Goal: Obtain resource: Download file/media

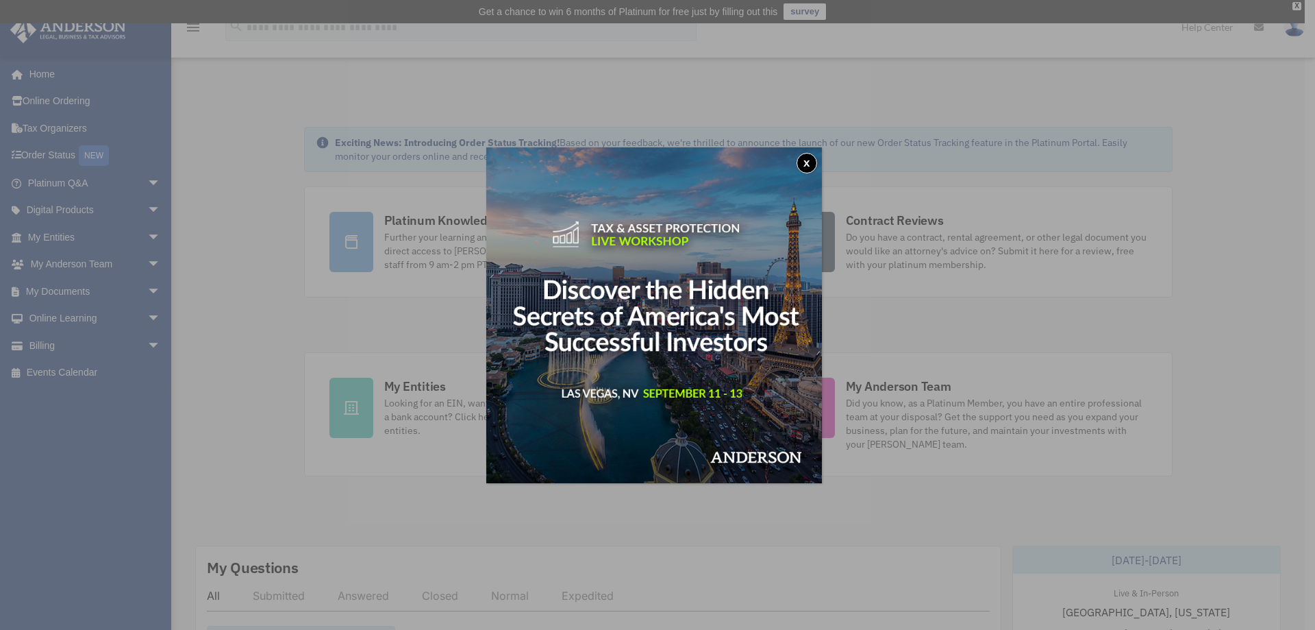
click at [809, 166] on button "x" at bounding box center [807, 163] width 21 height 21
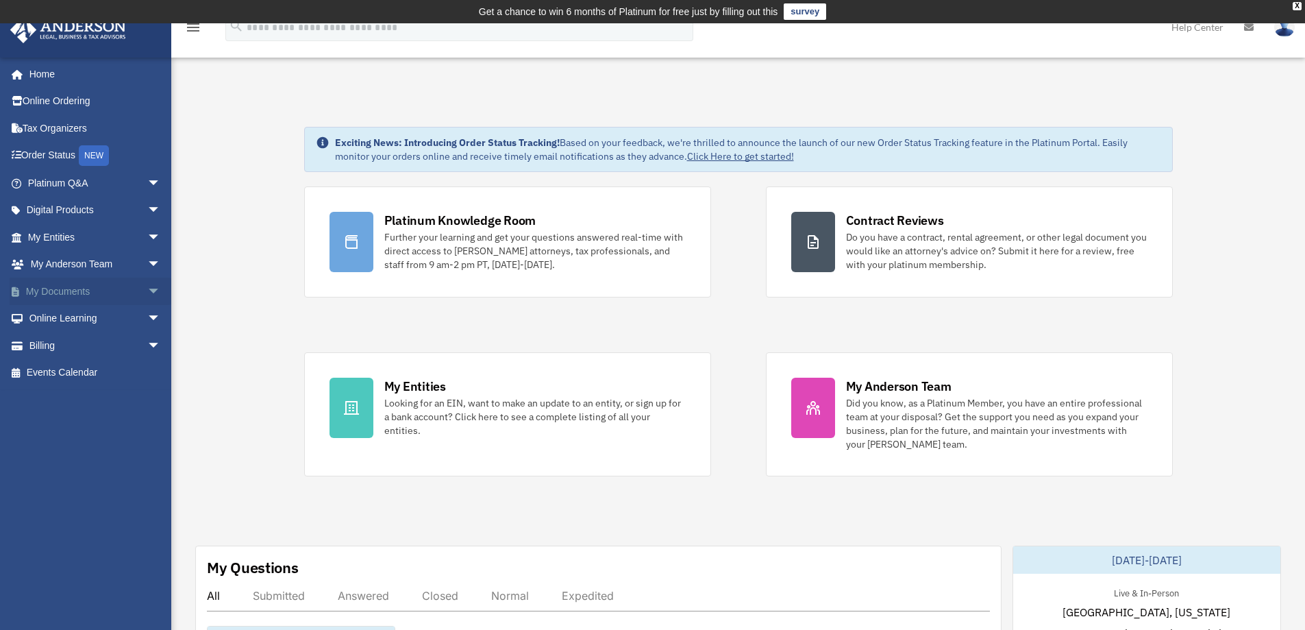
click at [147, 288] on span "arrow_drop_down" at bounding box center [160, 291] width 27 height 28
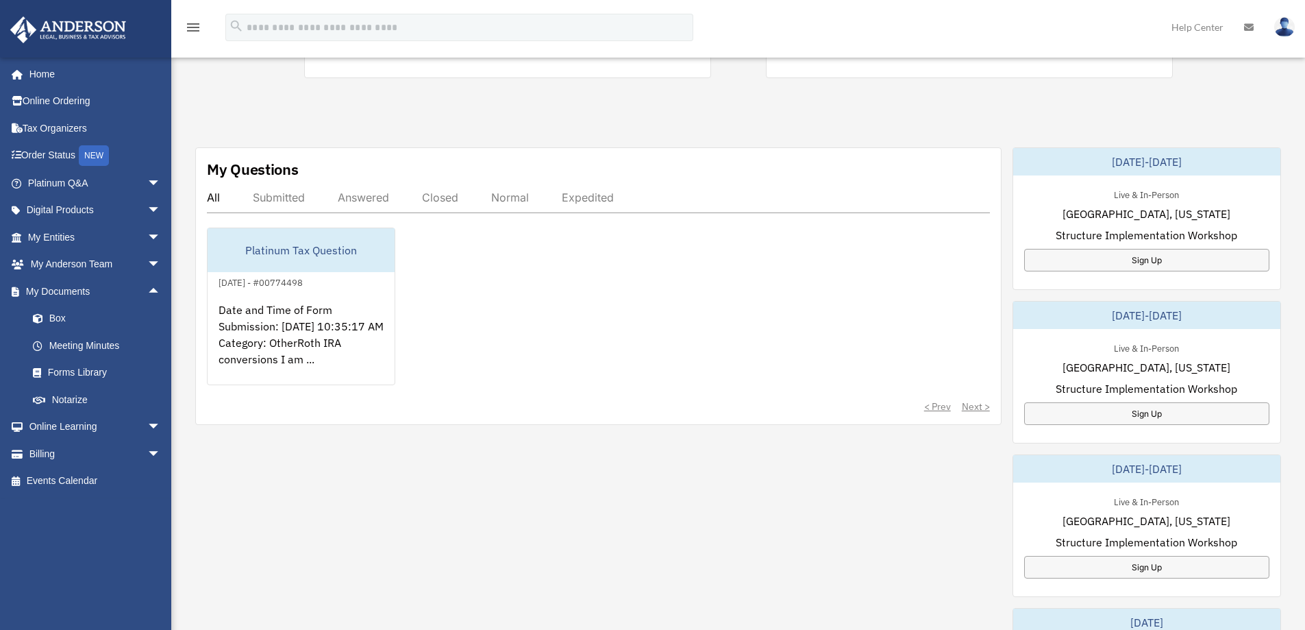
scroll to position [480, 0]
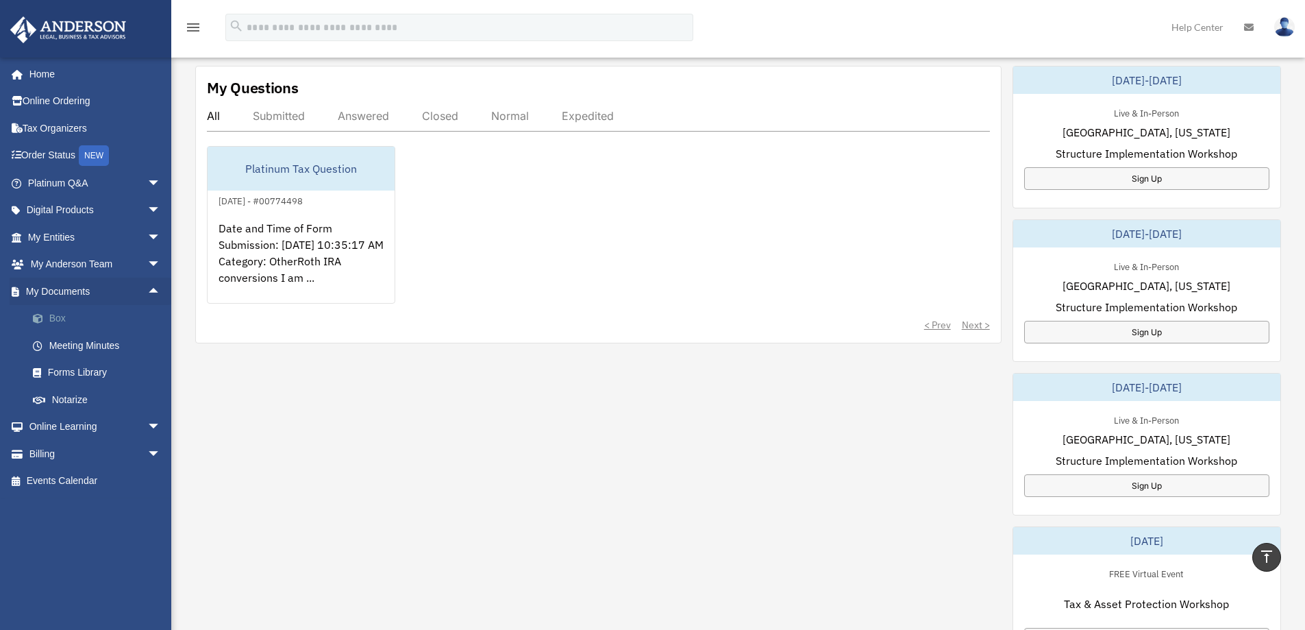
click at [67, 319] on link "Box" at bounding box center [100, 318] width 162 height 27
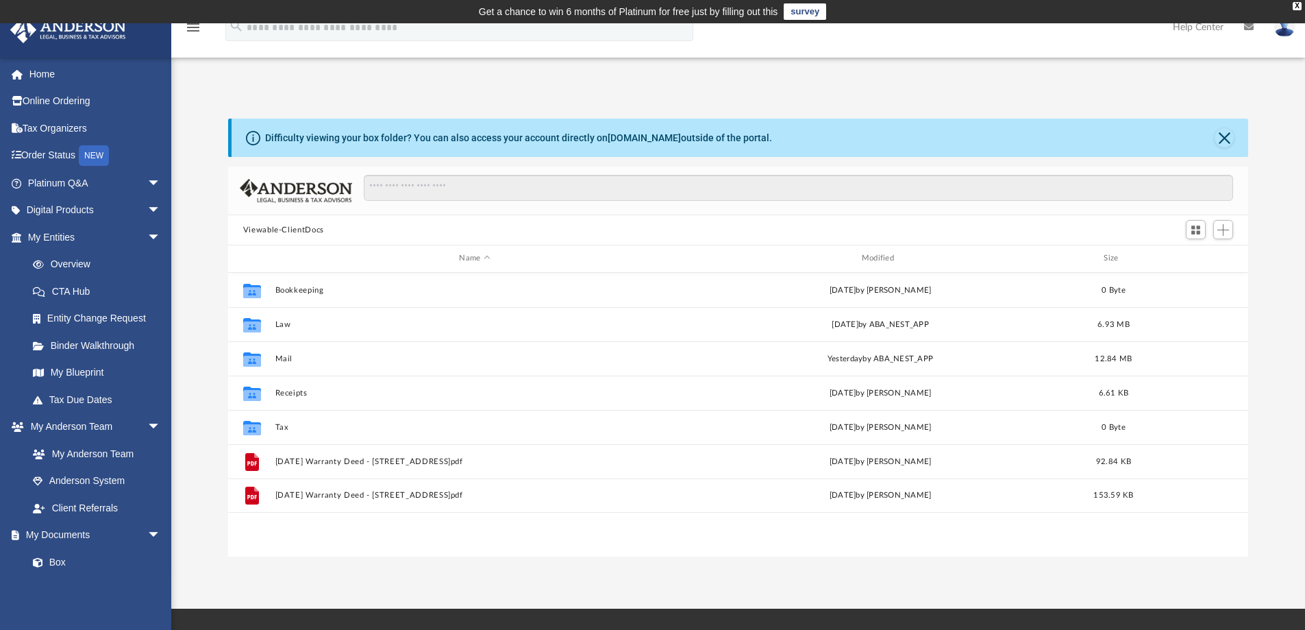
scroll to position [301, 1010]
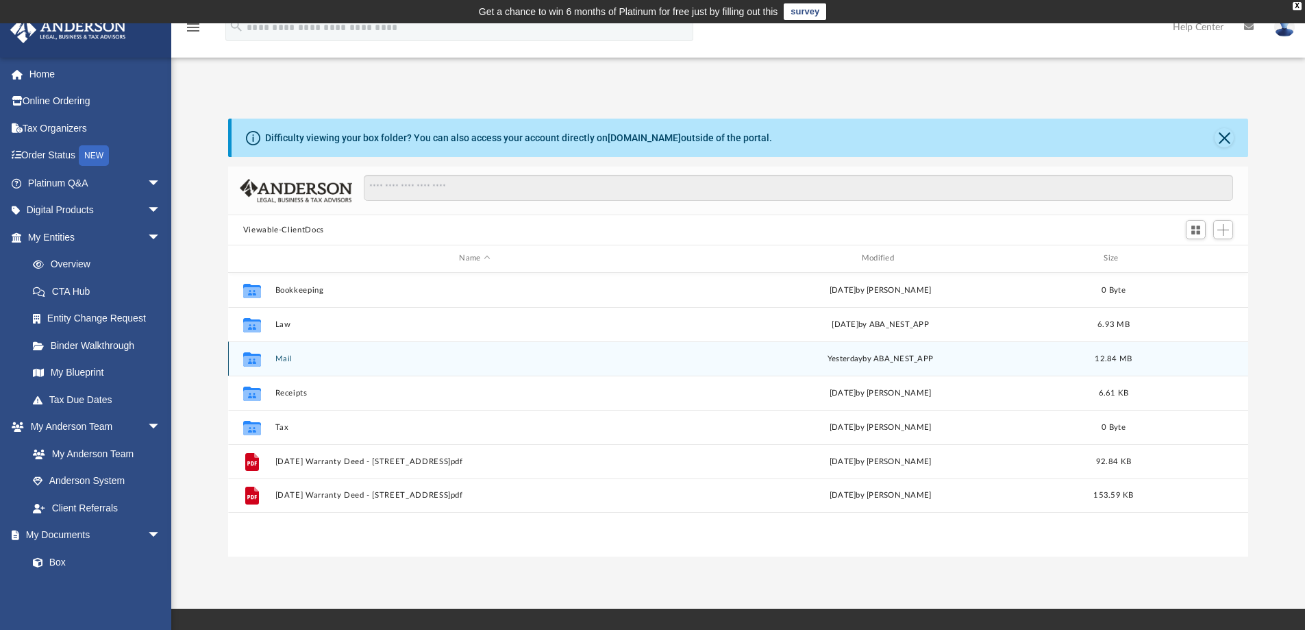
click at [283, 361] on button "Mail" at bounding box center [474, 358] width 399 height 9
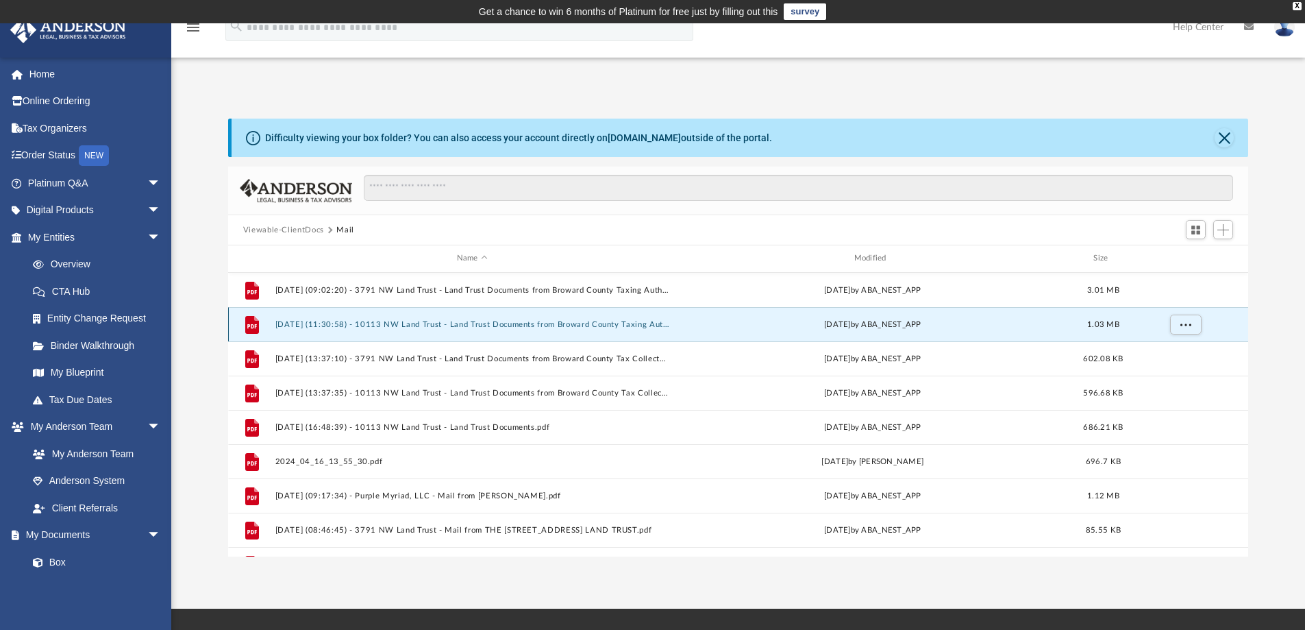
click at [494, 326] on button "[DATE] (11:30:58) - 10113 NW Land Trust - Land Trust Documents from Broward Cou…" at bounding box center [472, 324] width 395 height 9
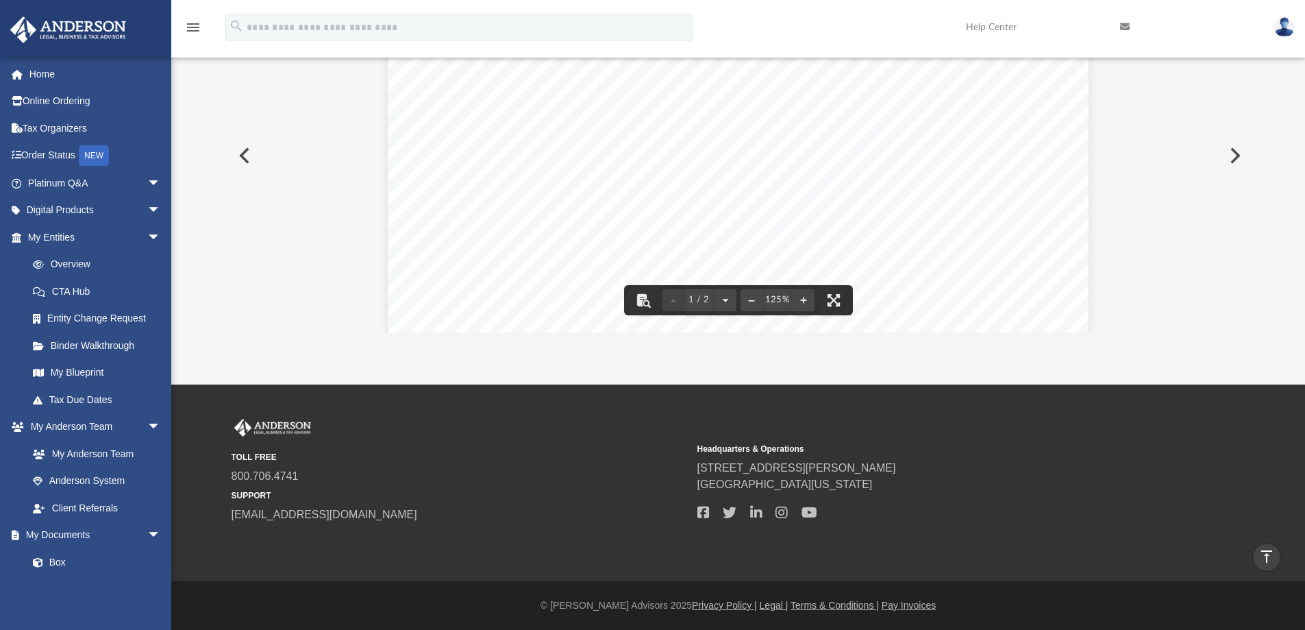
scroll to position [206, 0]
click at [243, 156] on button "Preview" at bounding box center [243, 155] width 30 height 38
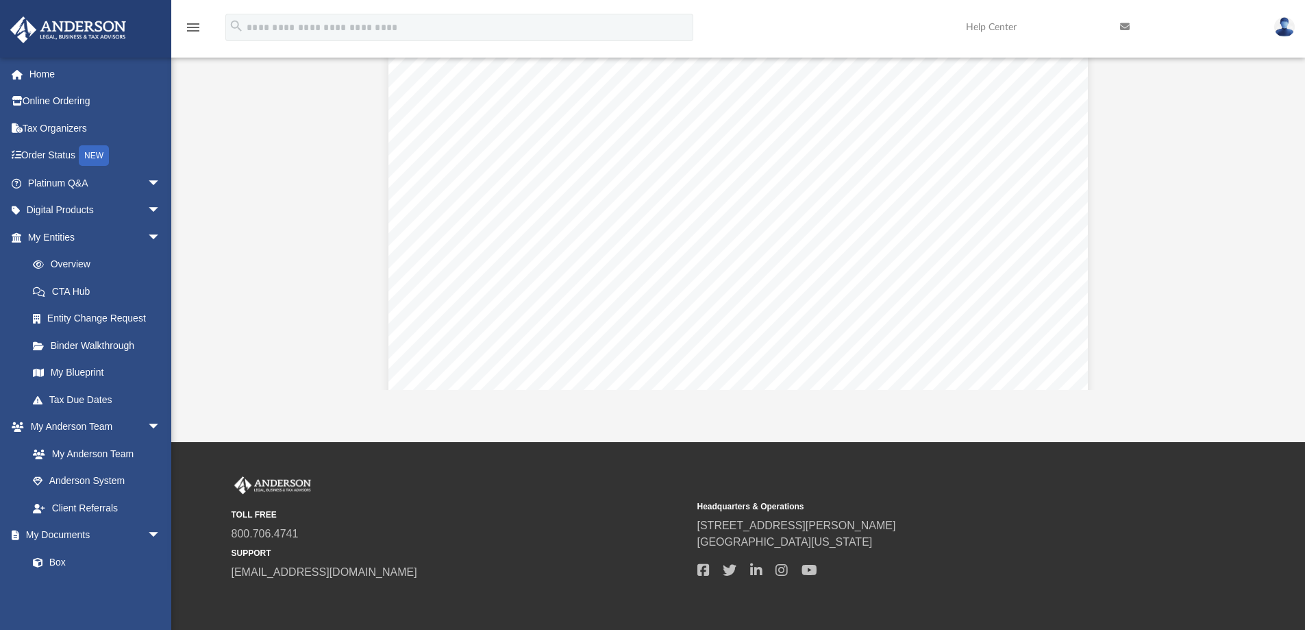
scroll to position [343, 0]
